Goal: Navigation & Orientation: Understand site structure

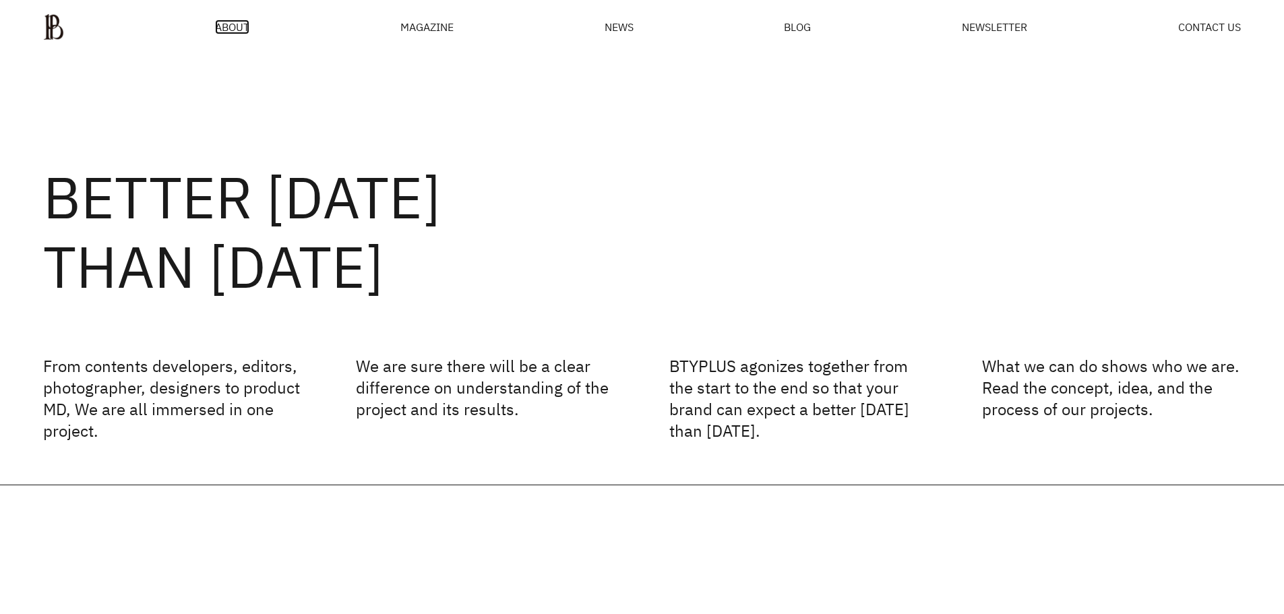
click at [241, 28] on span "ABOUT" at bounding box center [232, 27] width 34 height 11
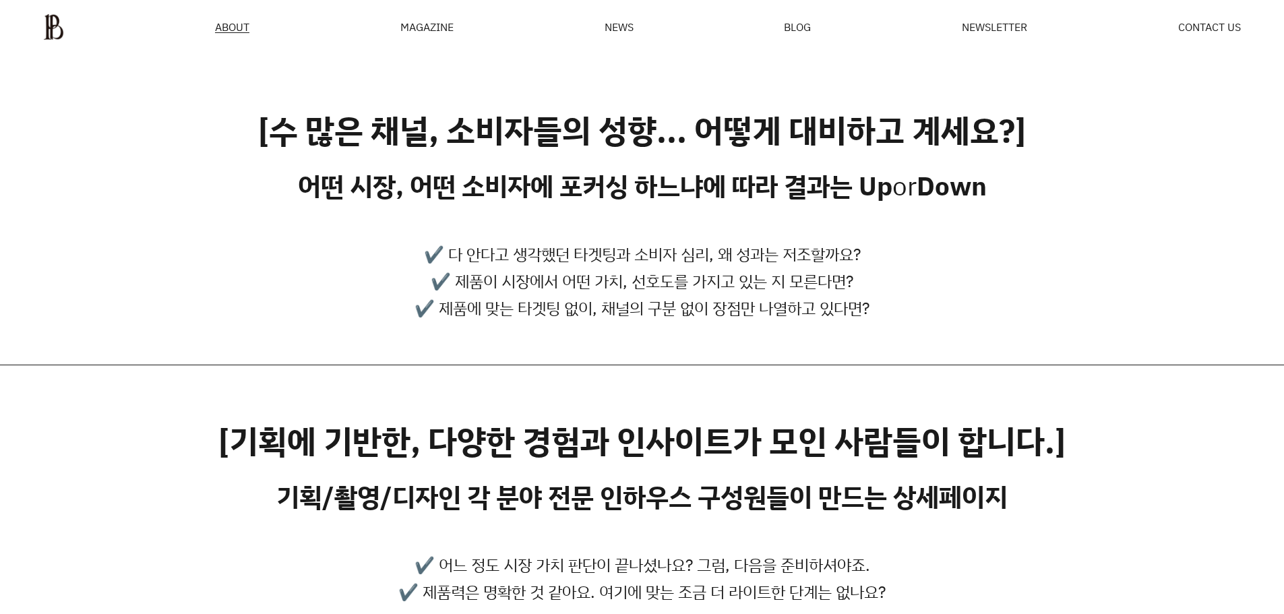
click at [417, 26] on div "MAGAZINE" at bounding box center [426, 27] width 53 height 11
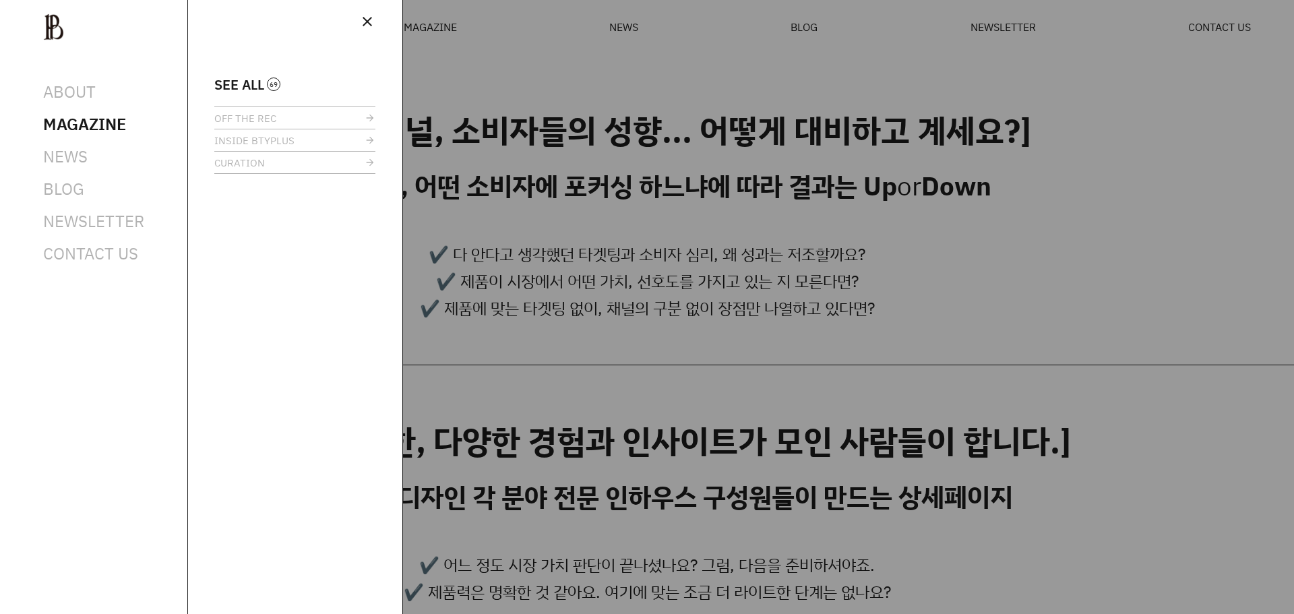
click at [1086, 274] on div at bounding box center [647, 307] width 1294 height 614
click at [697, 231] on div at bounding box center [647, 307] width 1294 height 614
click at [366, 23] on span "close" at bounding box center [367, 21] width 16 height 16
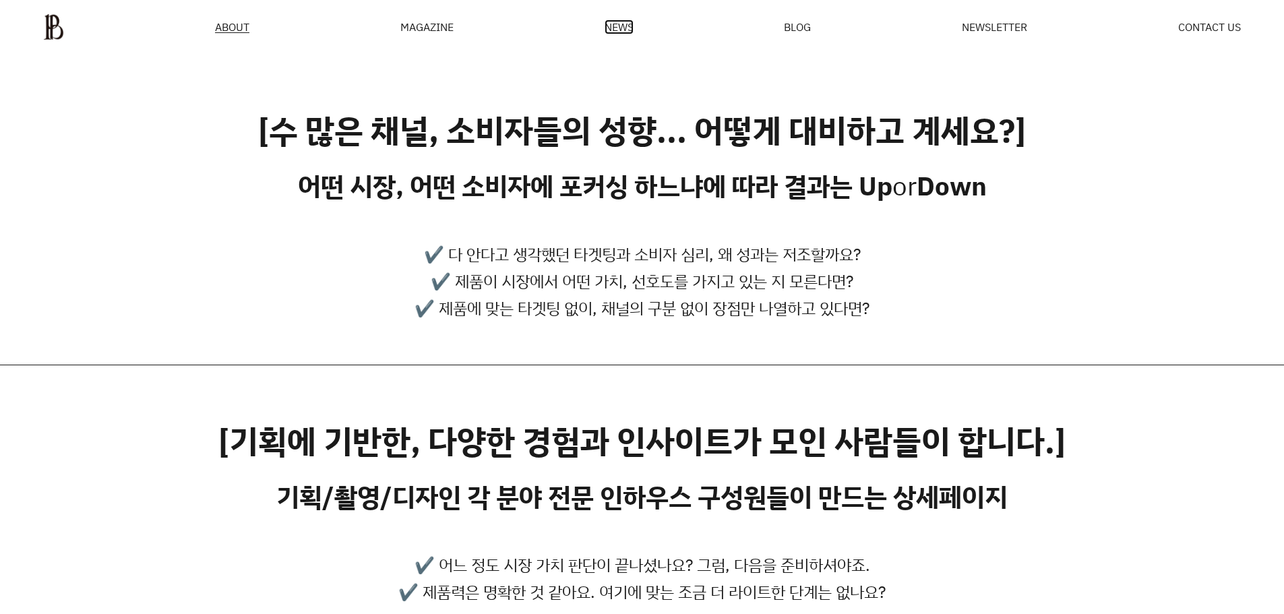
click at [622, 24] on span "NEWS" at bounding box center [619, 27] width 29 height 11
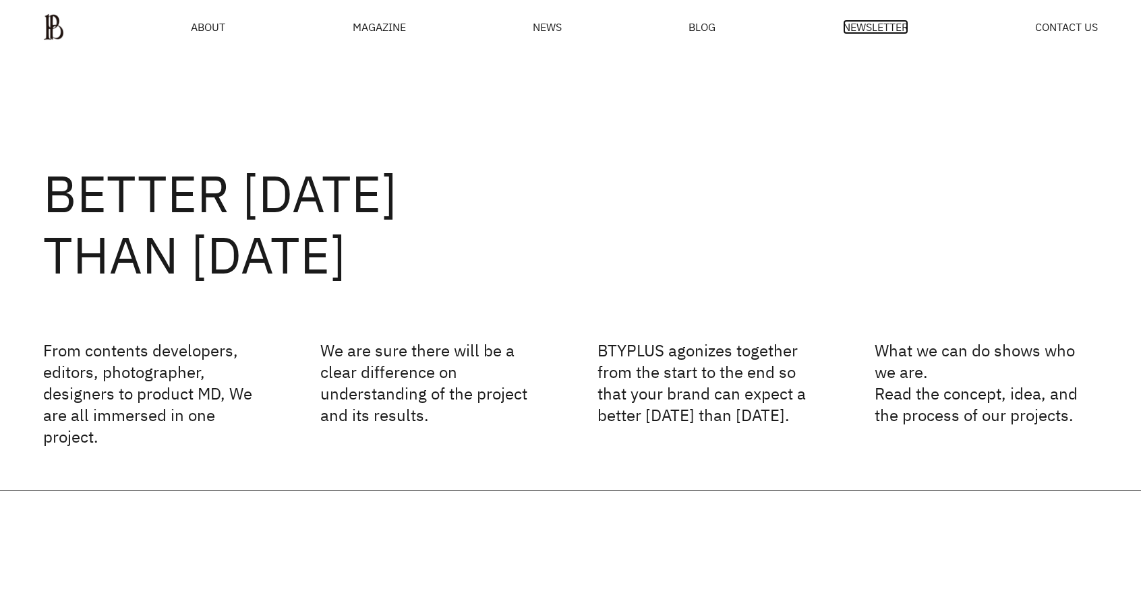
click at [879, 24] on span "NEWSLETTER" at bounding box center [875, 27] width 65 height 11
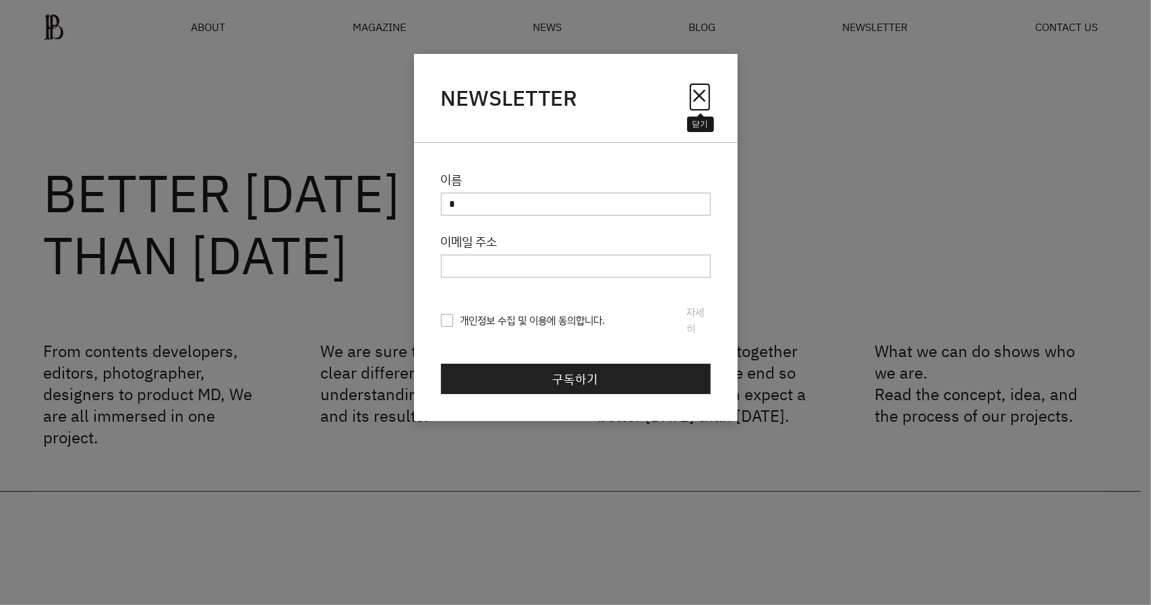
click at [696, 98] on span "close" at bounding box center [700, 96] width 22 height 22
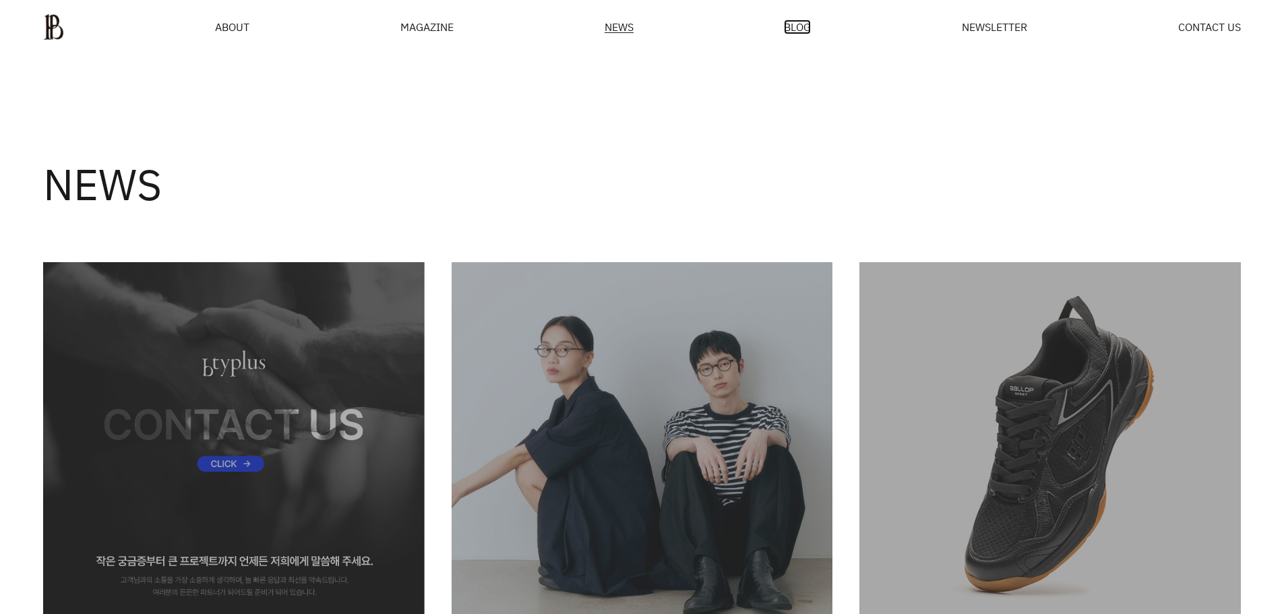
click at [809, 28] on span "BLOG" at bounding box center [797, 27] width 27 height 11
